Goal: Transaction & Acquisition: Book appointment/travel/reservation

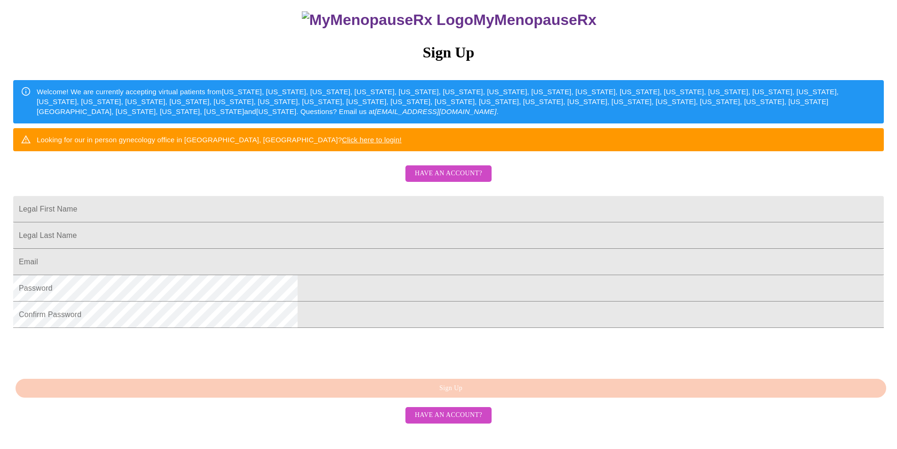
scroll to position [142, 0]
click at [326, 203] on input "Legal First Name" at bounding box center [448, 209] width 870 height 26
click at [251, 197] on div "MyMenopauseRx Sign Up Welcome! We are currently accepting virtual patients from…" at bounding box center [448, 175] width 889 height 539
click at [314, 198] on input "Legal First Name" at bounding box center [448, 209] width 870 height 26
type input "Symintha"
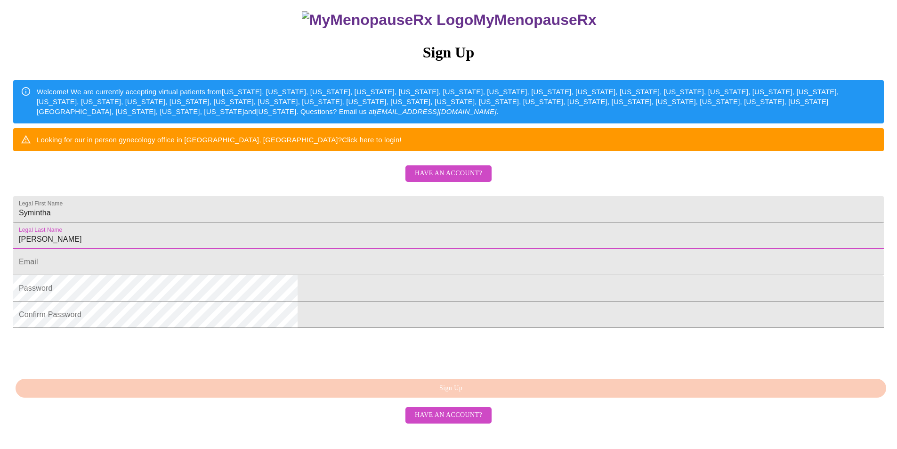
type input "[PERSON_NAME]"
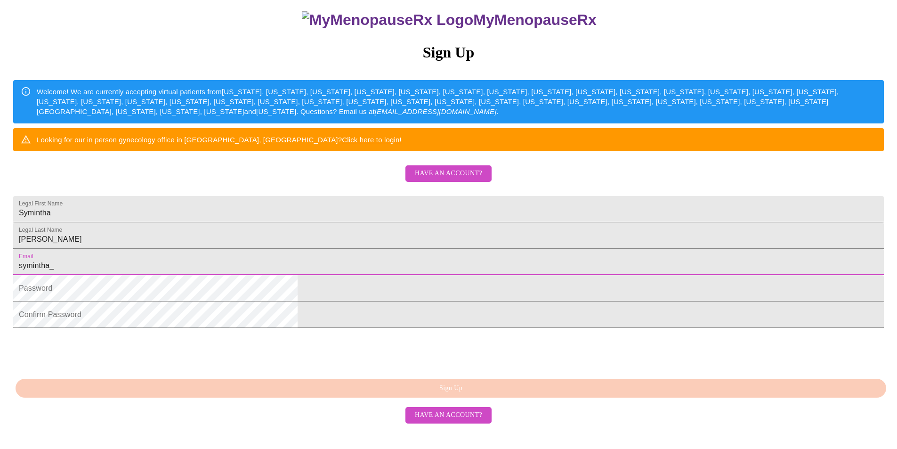
type input "[EMAIL_ADDRESS][DOMAIN_NAME]"
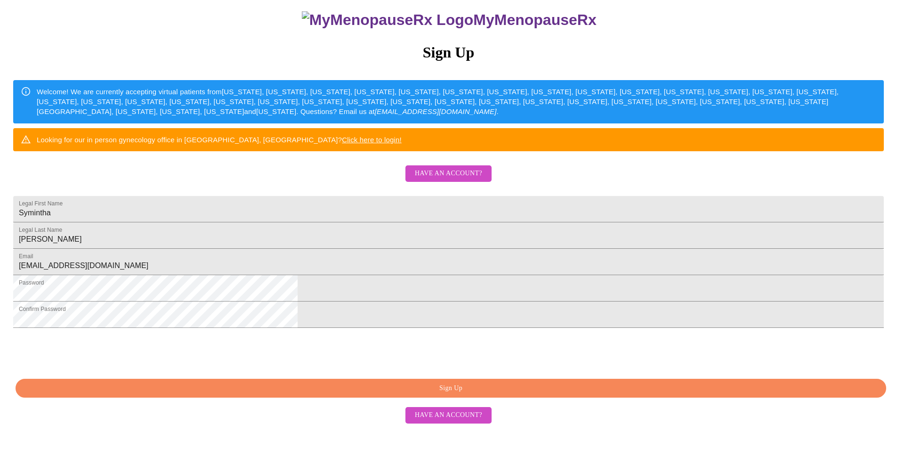
click at [460, 394] on span "Sign Up" at bounding box center [450, 388] width 849 height 12
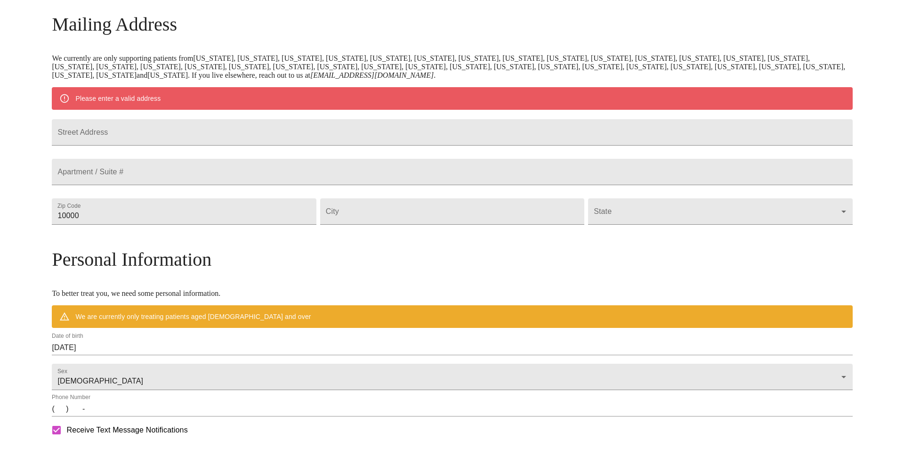
scroll to position [122, 0]
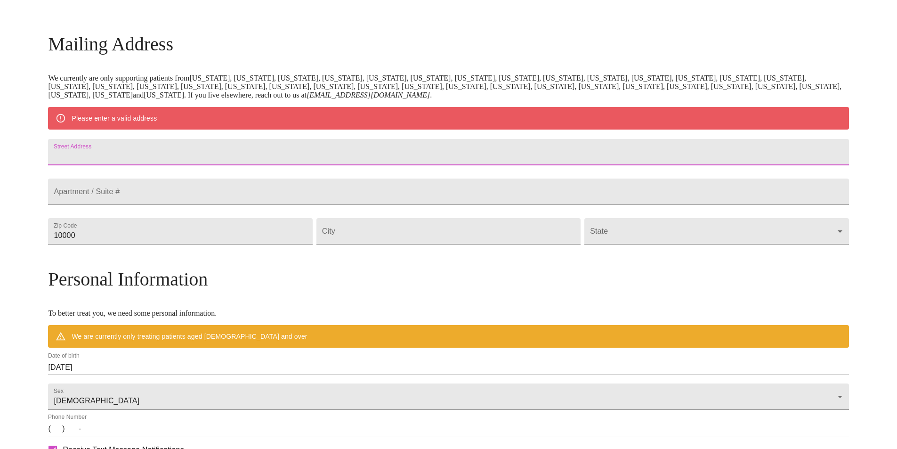
click at [199, 158] on input "Street Address" at bounding box center [448, 152] width 800 height 26
type input "[STREET_ADDRESS]"
click at [198, 244] on input "10000" at bounding box center [180, 231] width 264 height 26
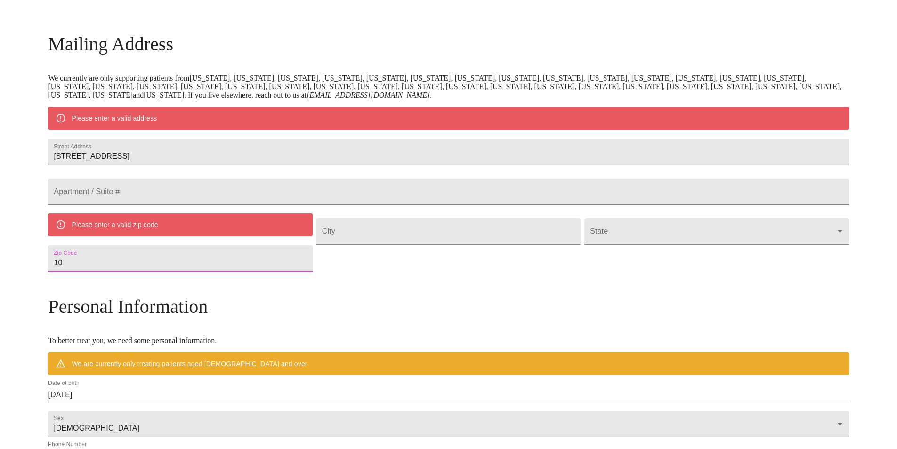
type input "1"
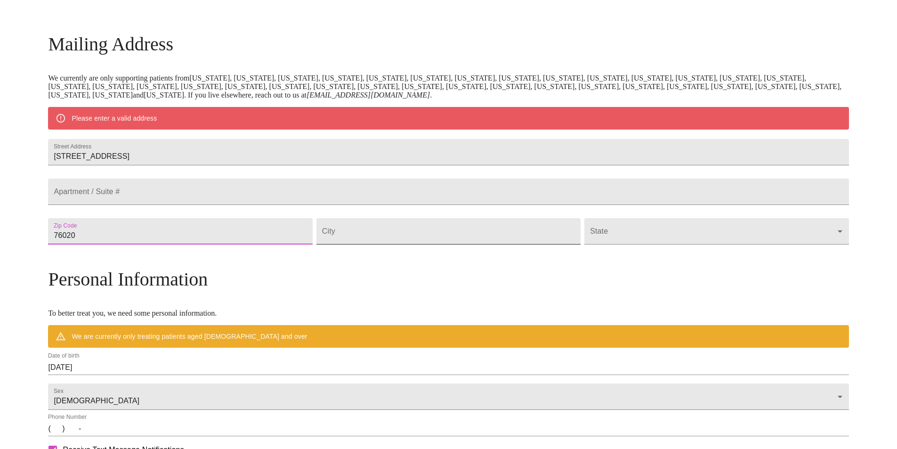
type input "76020"
click at [405, 244] on input "Street Address" at bounding box center [448, 231] width 264 height 26
type input "Azle"
click at [736, 253] on body "MyMenopauseRx Welcome to MyMenopauseRx Since it's your first time here, you'll …" at bounding box center [452, 248] width 896 height 734
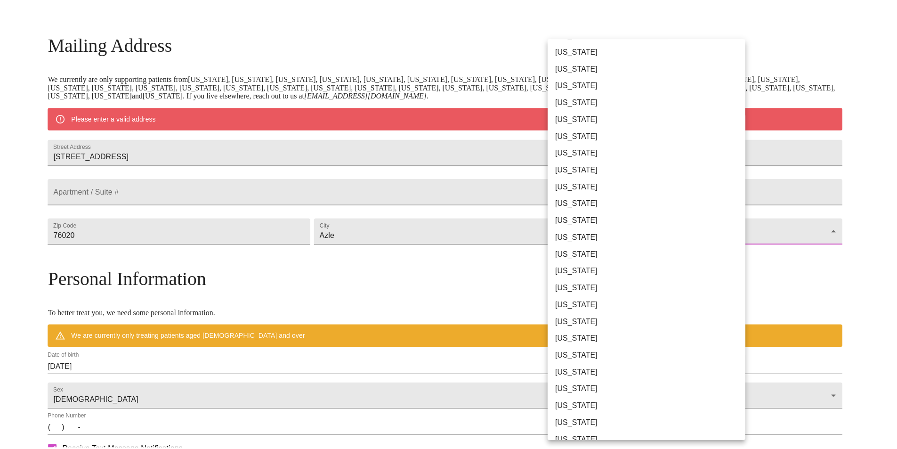
scroll to position [409, 0]
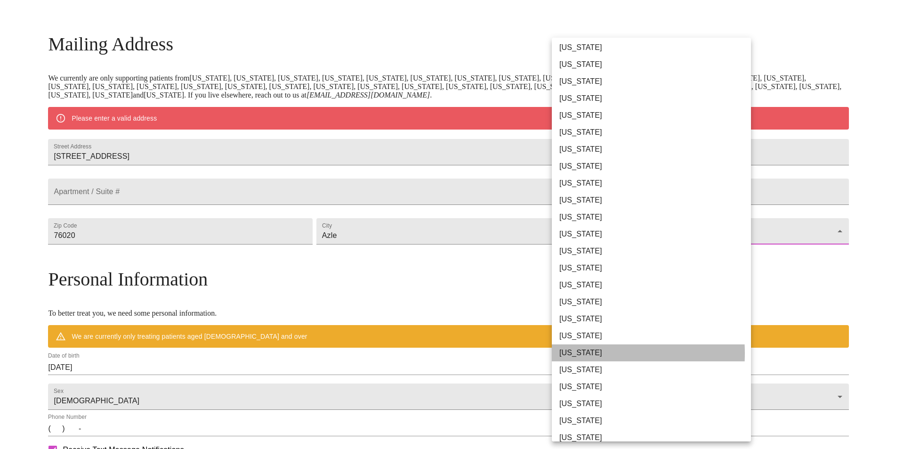
click at [583, 353] on li "[US_STATE]" at bounding box center [655, 352] width 206 height 17
type input "[US_STATE]"
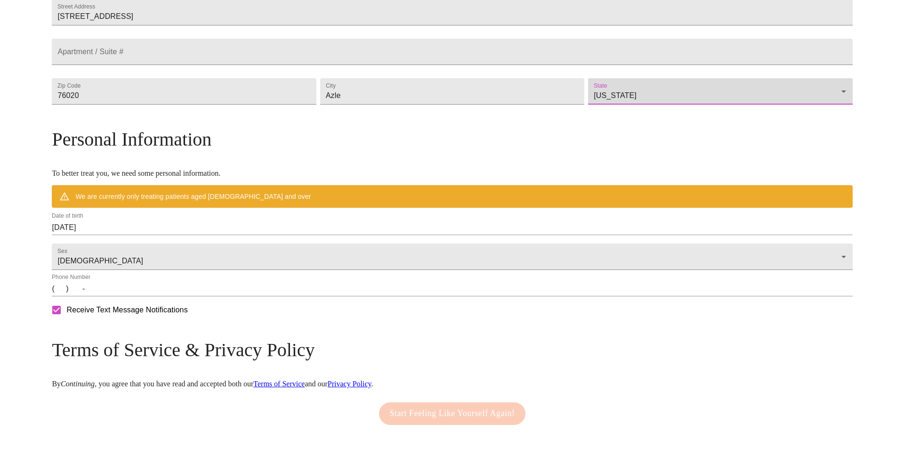
scroll to position [242, 0]
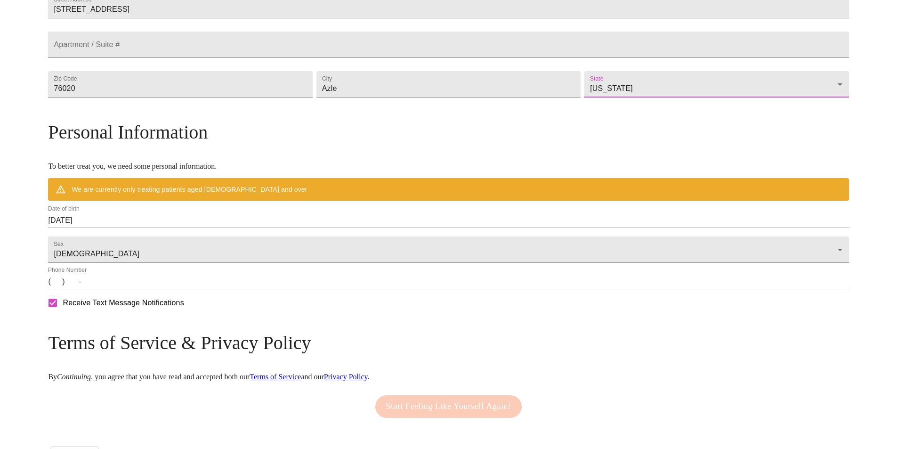
click at [208, 228] on input "[DATE]" at bounding box center [448, 220] width 800 height 15
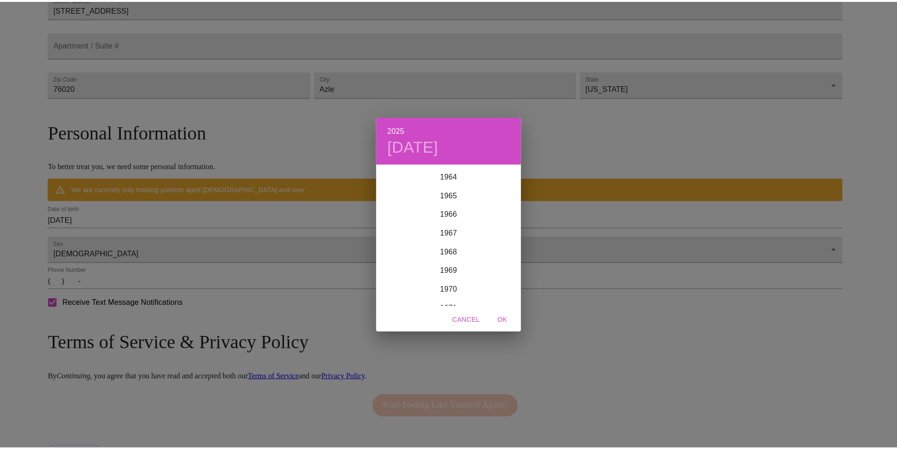
scroll to position [1192, 0]
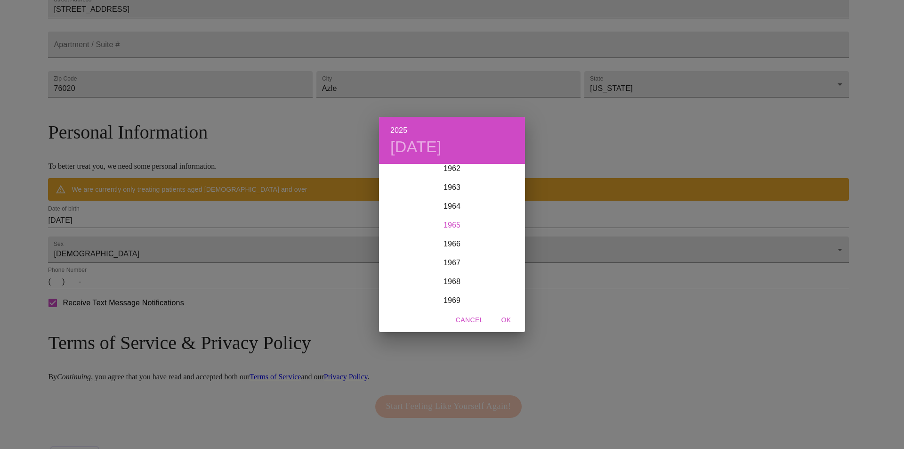
click at [460, 225] on div "1965" at bounding box center [452, 225] width 146 height 19
click at [402, 253] on div "[DATE]" at bounding box center [403, 252] width 48 height 35
click at [492, 282] on p "30" at bounding box center [490, 281] width 8 height 9
click at [506, 321] on span "OK" at bounding box center [506, 320] width 23 height 12
type input "[DATE]"
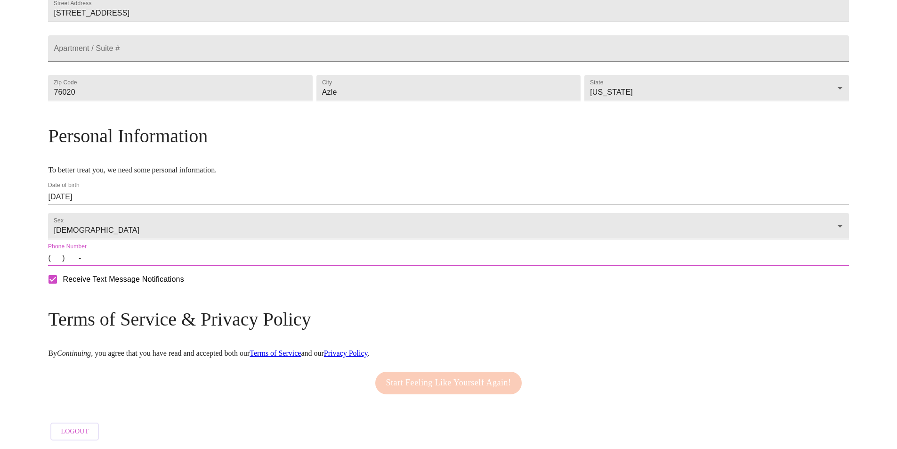
click at [149, 266] on input "(   )    -" at bounding box center [448, 257] width 800 height 15
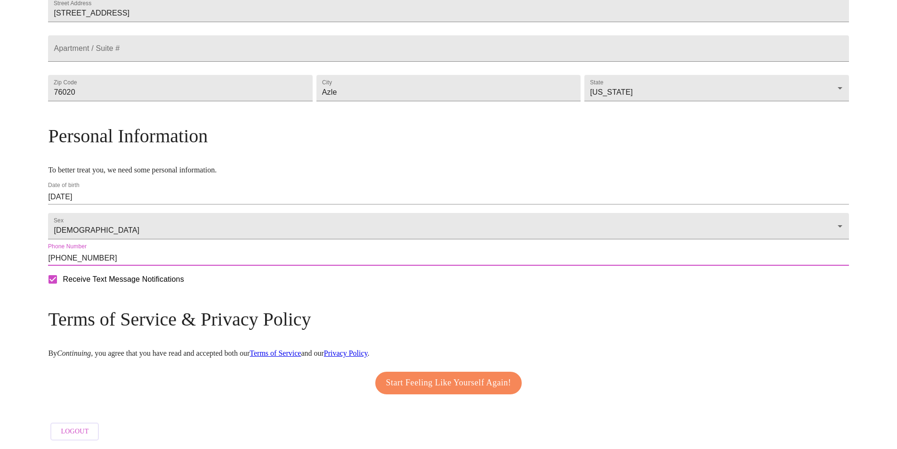
type input "[PHONE_NUMBER]"
click at [486, 390] on span "Start Feeling Like Yourself Again!" at bounding box center [448, 382] width 125 height 15
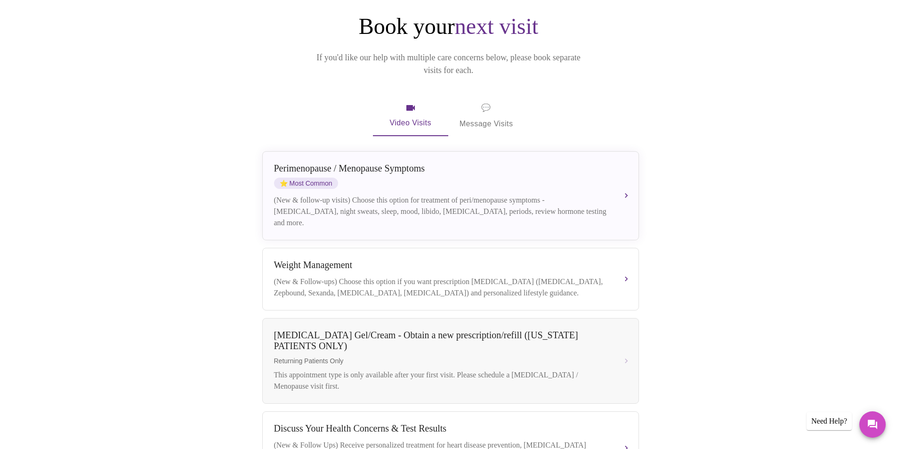
scroll to position [91, 0]
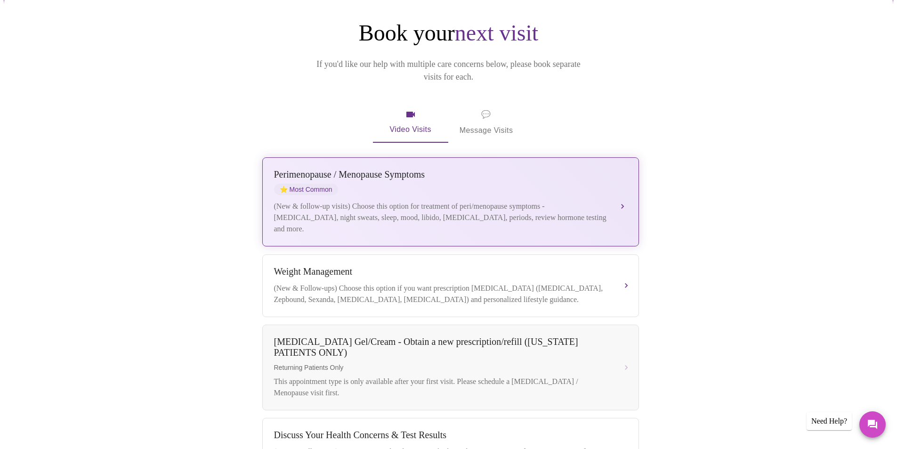
click at [492, 201] on div "(New & follow-up visits) Choose this option for treatment of peri/menopause sym…" at bounding box center [441, 218] width 334 height 34
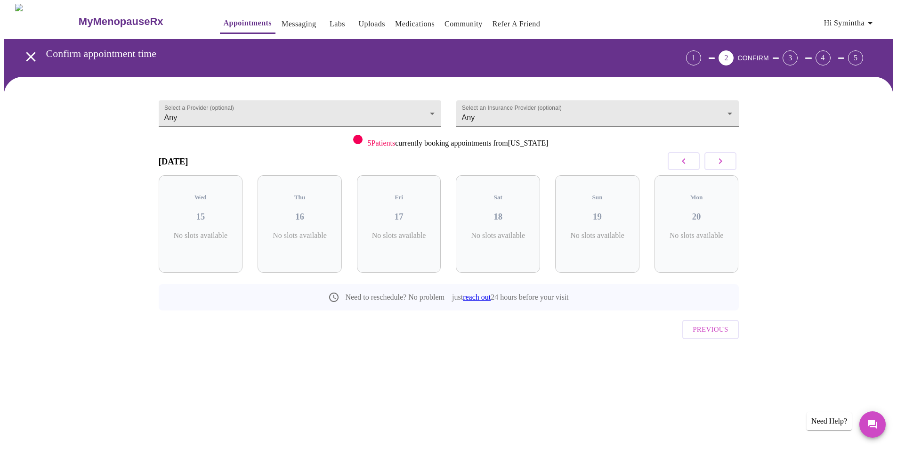
scroll to position [0, 0]
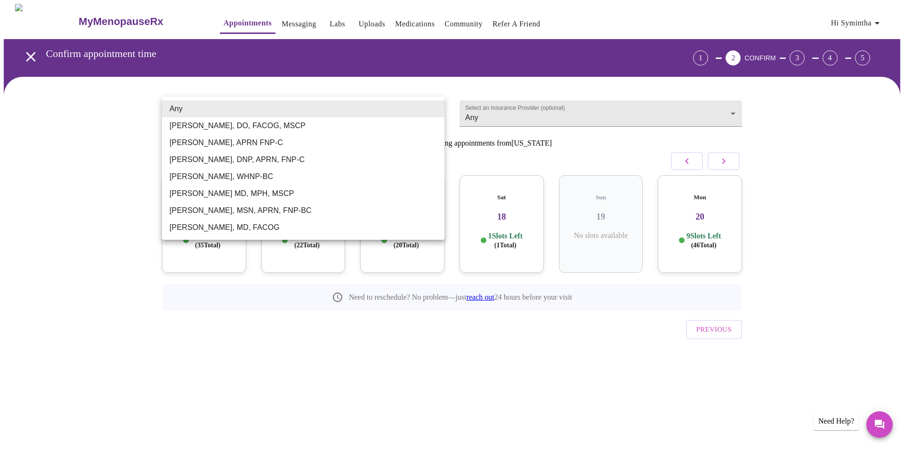
click at [302, 112] on body "MyMenopauseRx Appointments Messaging Labs Uploads Medications Community Refer a…" at bounding box center [452, 195] width 896 height 382
click at [100, 173] on div at bounding box center [452, 224] width 904 height 449
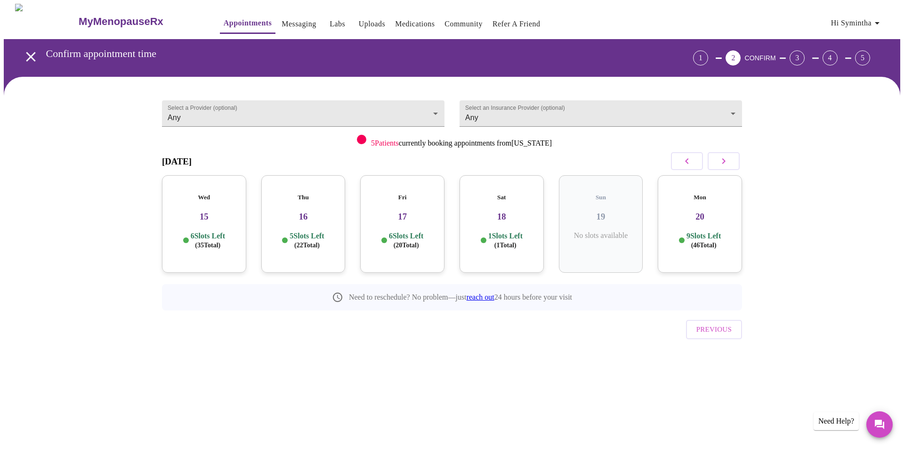
click at [210, 231] on p "6 Slots Left ( 35 Total)" at bounding box center [208, 240] width 34 height 18
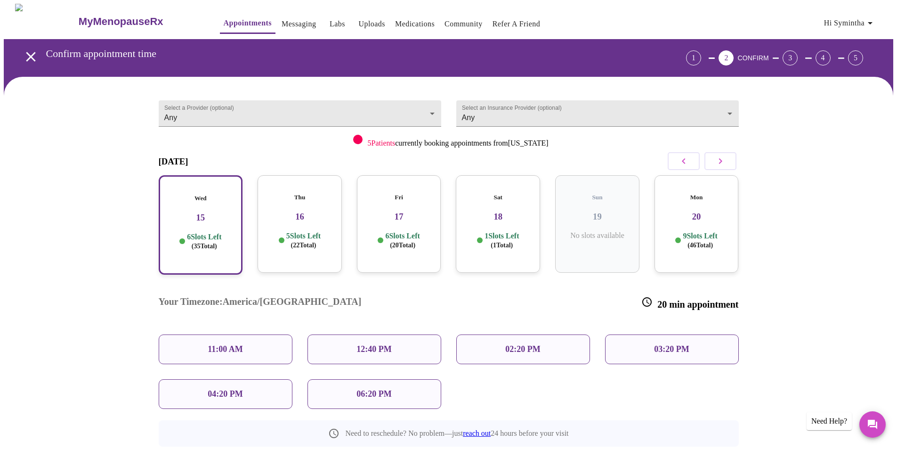
click at [241, 334] on div "11:00 AM" at bounding box center [226, 349] width 134 height 30
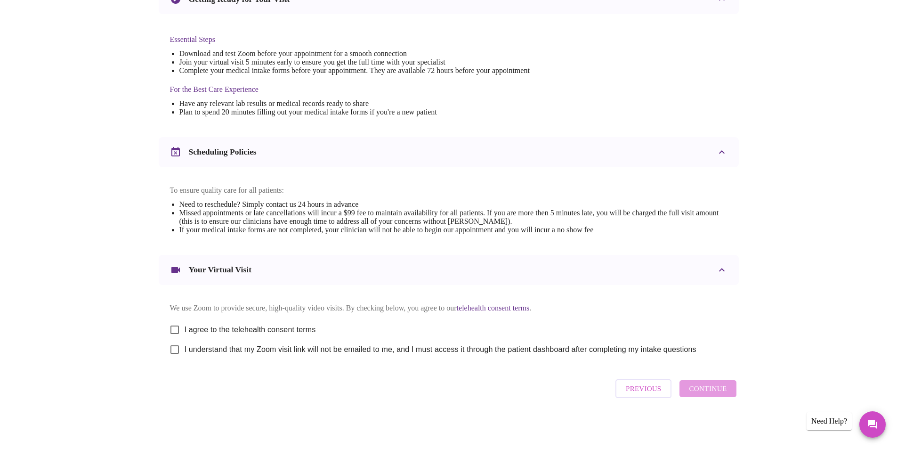
scroll to position [234, 0]
click at [178, 325] on input "I agree to the telehealth consent terms" at bounding box center [175, 330] width 20 height 20
checkbox input "true"
click at [177, 348] on input "I understand that my Zoom visit link will not be emailed to me, and I must acce…" at bounding box center [175, 349] width 20 height 20
checkbox input "true"
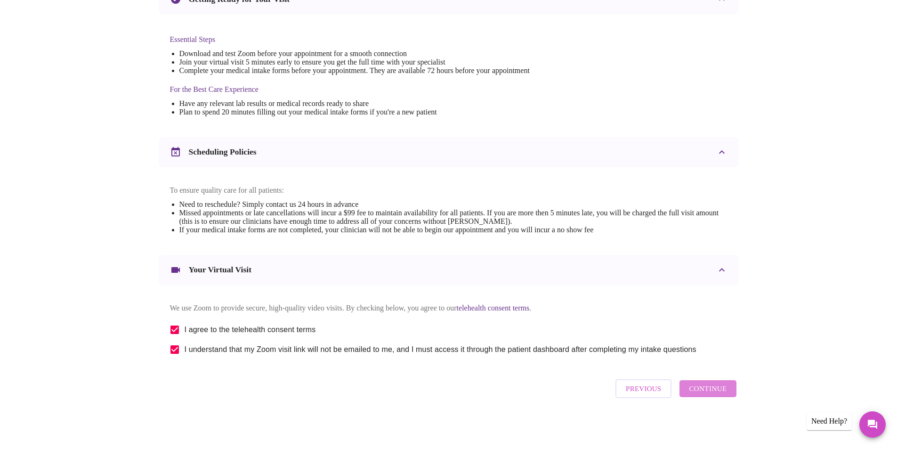
drag, startPoint x: 728, startPoint y: 389, endPoint x: 714, endPoint y: 395, distance: 15.2
click at [728, 390] on button "Continue" at bounding box center [707, 388] width 56 height 17
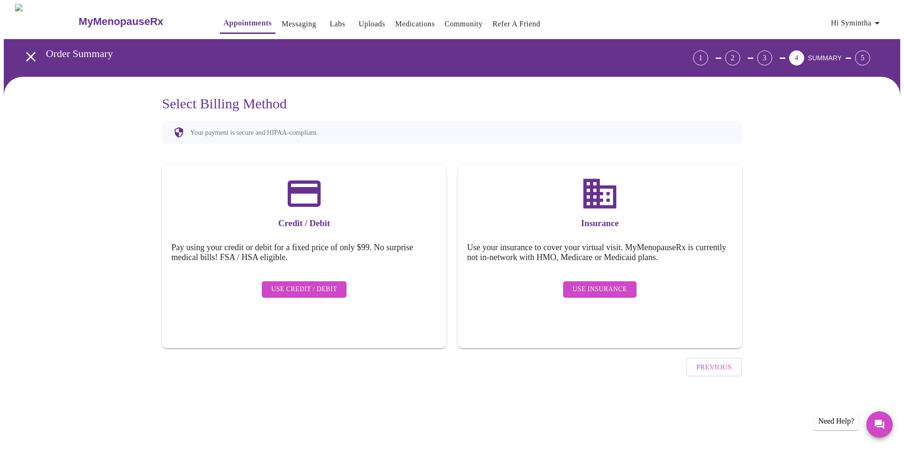
click at [618, 283] on span "Use Insurance" at bounding box center [599, 289] width 54 height 12
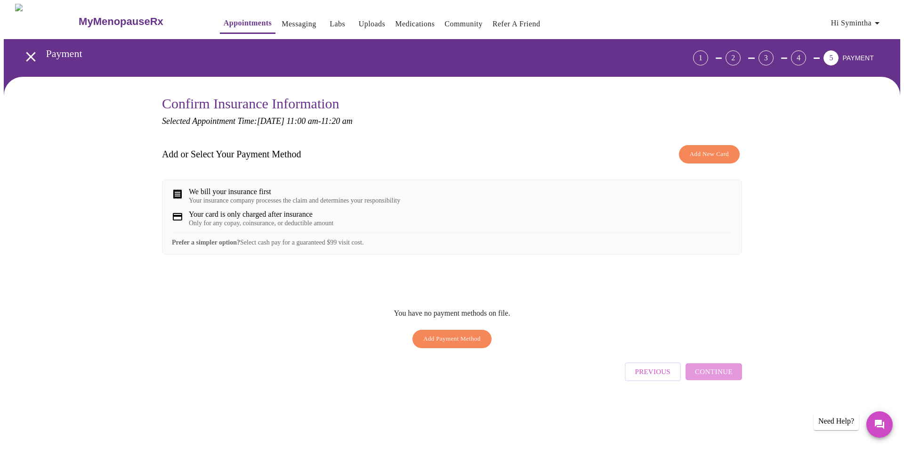
click at [698, 160] on button "Add New Card" at bounding box center [709, 154] width 61 height 18
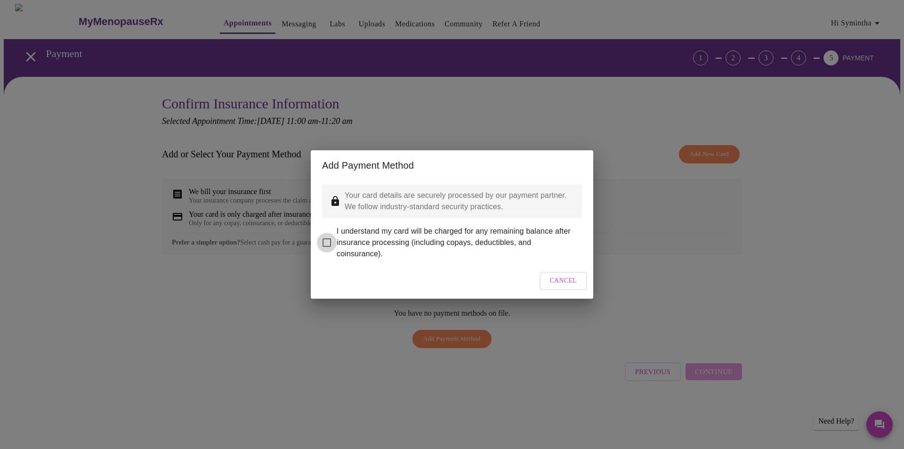
click at [328, 238] on input "I understand my card will be charged for any remaining balance after insurance …" at bounding box center [327, 243] width 20 height 20
checkbox input "true"
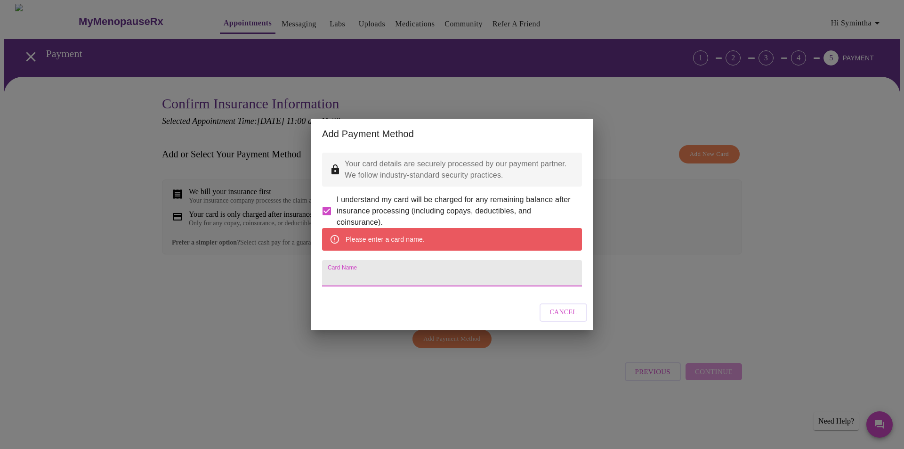
click at [353, 275] on input "Card Name" at bounding box center [452, 273] width 260 height 26
click at [564, 318] on span "Cancel" at bounding box center [563, 312] width 27 height 12
